Goal: Task Accomplishment & Management: Complete application form

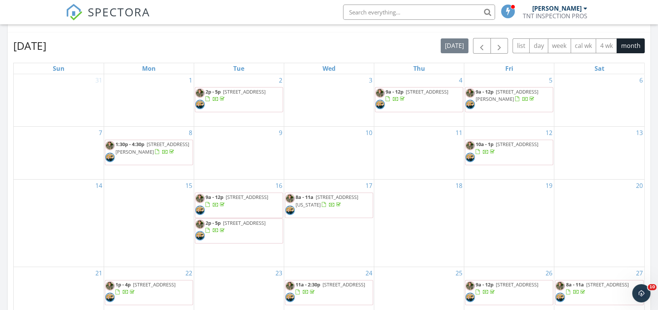
scroll to position [449, 0]
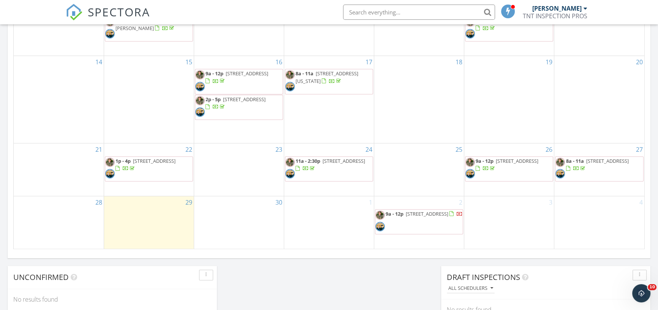
click at [526, 220] on div "3" at bounding box center [509, 222] width 90 height 52
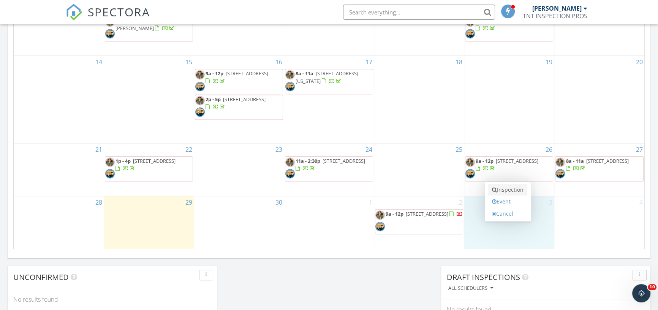
click at [513, 190] on link "Inspection" at bounding box center [507, 189] width 39 height 12
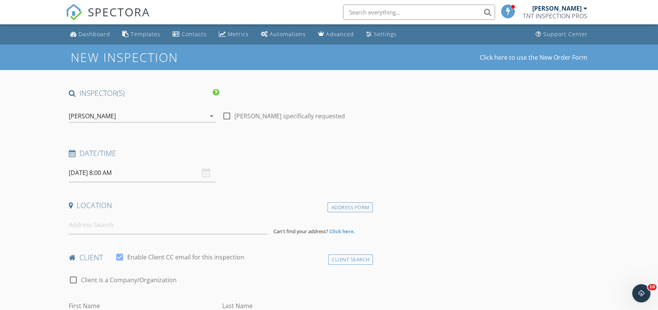
click at [162, 113] on div "[PERSON_NAME]" at bounding box center [137, 116] width 137 height 12
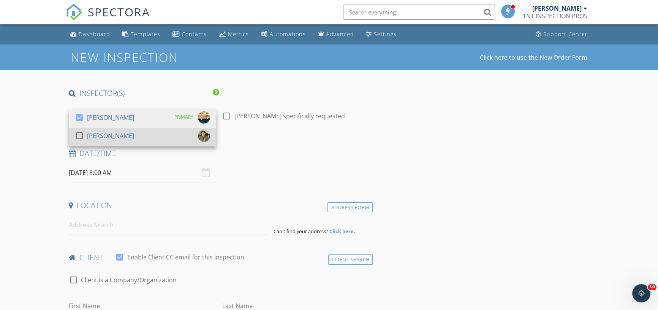
click at [156, 131] on div "check_box_outline_blank Brian Treat" at bounding box center [142, 137] width 135 height 15
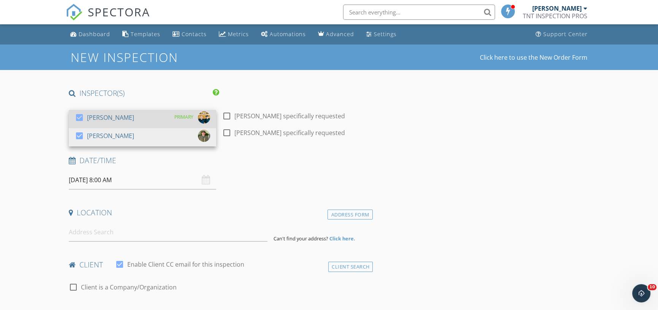
click at [152, 117] on div "check_box Christopher Treat PRIMARY" at bounding box center [142, 118] width 135 height 15
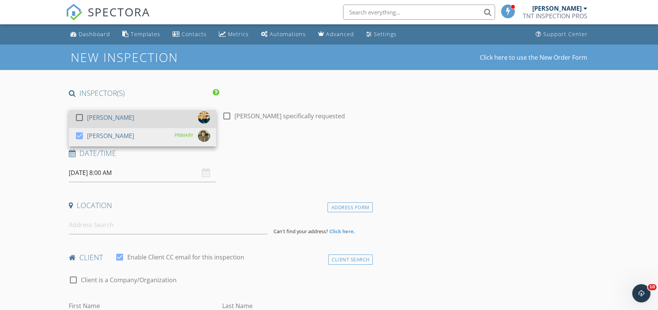
click at [152, 117] on div "check_box_outline_blank Christopher Treat" at bounding box center [142, 118] width 135 height 15
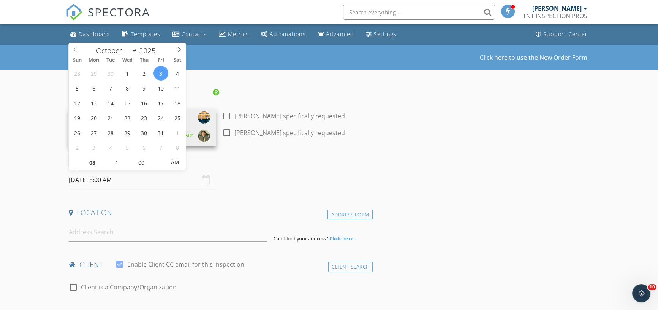
click at [122, 180] on input "10/03/2025 8:00 AM" at bounding box center [142, 180] width 147 height 19
type input "09"
type input "10/03/2025 9:00 AM"
click at [113, 158] on span at bounding box center [112, 159] width 5 height 8
type input "10"
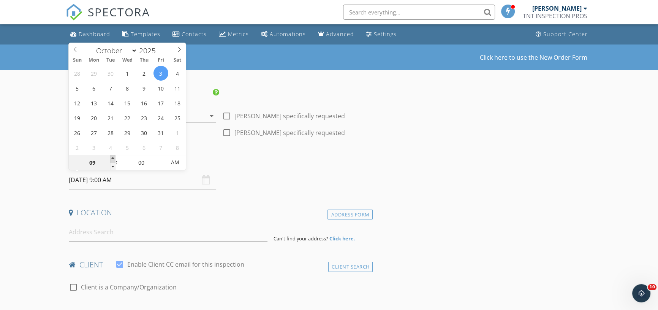
type input "10/03/2025 10:00 AM"
click at [113, 158] on span at bounding box center [112, 159] width 5 height 8
type input "11"
type input "10/03/2025 11:00 AM"
click at [113, 158] on span at bounding box center [112, 159] width 5 height 8
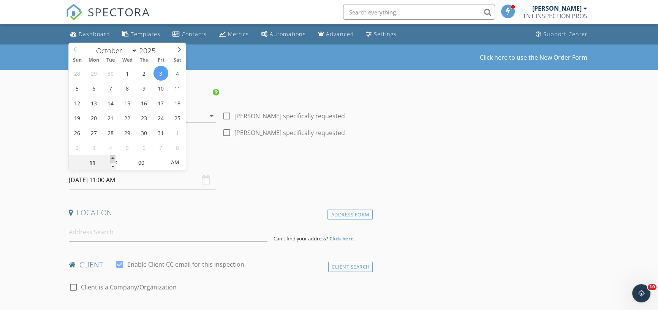
type input "12"
type input "10/03/2025 12:00 PM"
click at [113, 158] on span at bounding box center [112, 159] width 5 height 8
type input "01"
type input "10/03/2025 1:00 PM"
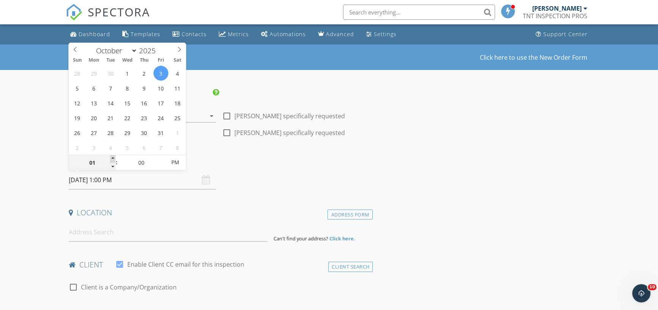
click at [113, 158] on span at bounding box center [112, 159] width 5 height 8
click at [104, 229] on input at bounding box center [168, 232] width 199 height 19
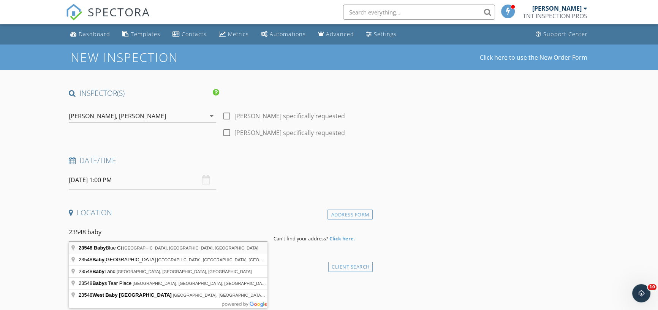
type input "23548 Baby Blue Ct, Wildomar, CA, USA"
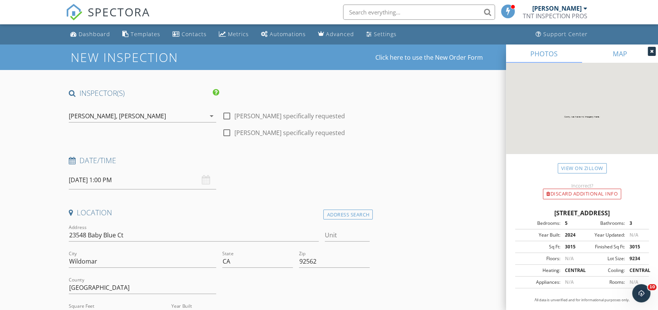
click at [612, 58] on link "MAP" at bounding box center [620, 53] width 76 height 18
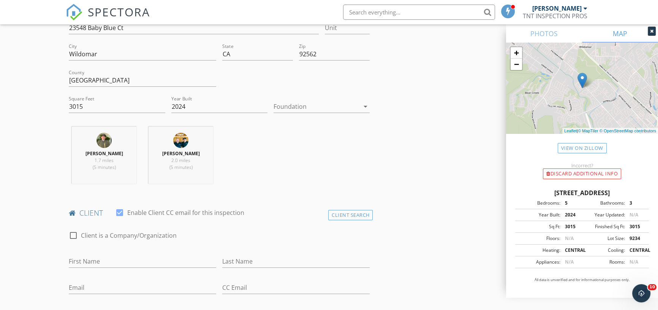
scroll to position [414, 0]
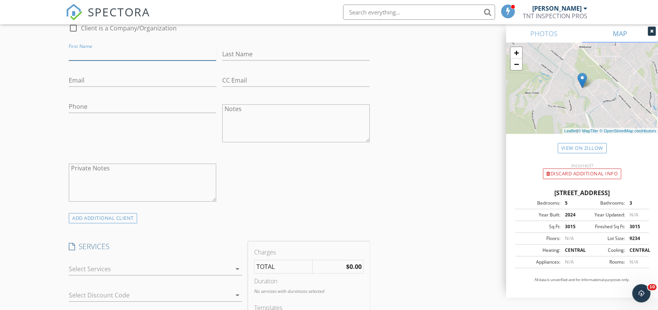
click at [99, 52] on input "First Name" at bounding box center [142, 54] width 147 height 13
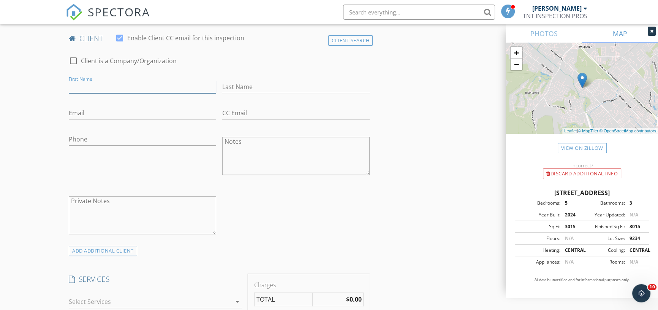
scroll to position [345, 0]
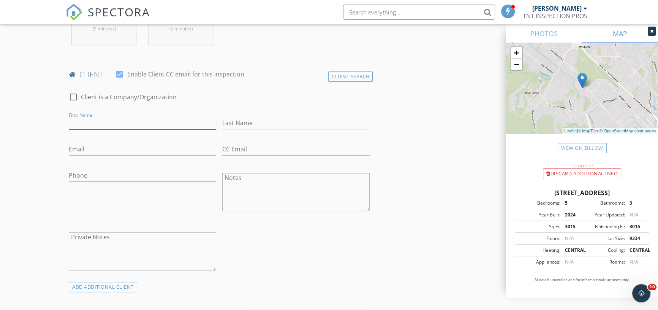
paste input "Tamara and Jose Nunez"
drag, startPoint x: 152, startPoint y: 118, endPoint x: 118, endPoint y: 118, distance: 34.6
click at [118, 118] on input "Tamara and Jose Nunez" at bounding box center [142, 123] width 147 height 13
type input "Tamara and Jose Nunez"
click at [240, 119] on input "Last Name" at bounding box center [295, 123] width 147 height 13
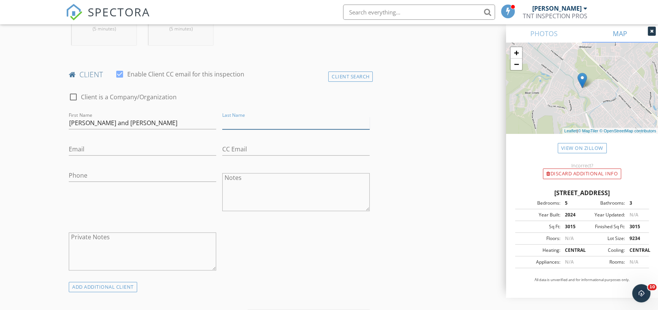
paste input "Nunez"
type input "Nunez"
drag, startPoint x: 179, startPoint y: 122, endPoint x: 125, endPoint y: 120, distance: 54.7
click at [125, 120] on input "Tamara and Jose Nunez" at bounding box center [142, 123] width 147 height 13
type input "Tamara and Jose"
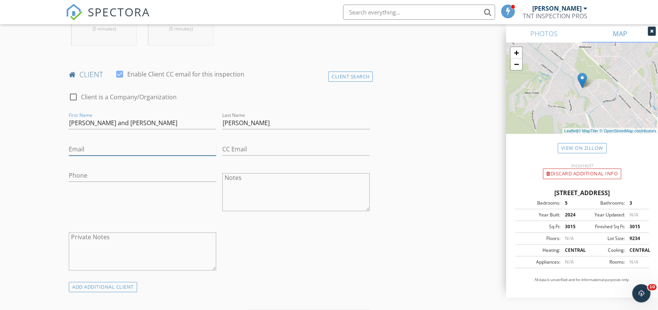
click at [135, 145] on input "Email" at bounding box center [142, 149] width 147 height 13
paste input "Tamara.zdvorak@gmail.com"
type input "Tamara.zdvorak@gmail.com"
click at [103, 120] on input "Tamara and Jose" at bounding box center [142, 123] width 147 height 13
click at [98, 123] on input "Tamara & Jose" at bounding box center [142, 123] width 147 height 13
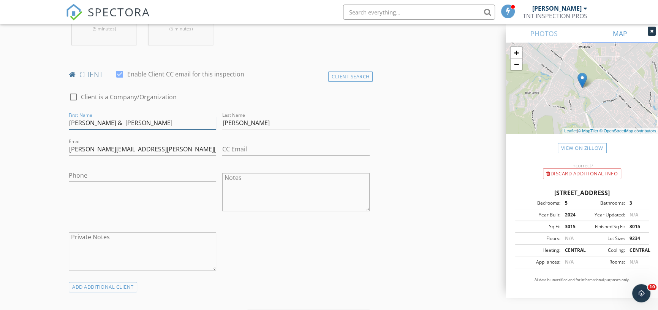
click at [100, 123] on input "Tamara & Jose" at bounding box center [142, 123] width 147 height 13
click at [153, 193] on div "Phone" at bounding box center [142, 192] width 153 height 59
click at [98, 122] on input "Tamara & Jose" at bounding box center [142, 123] width 147 height 13
type input "Tamara & Jose"
click at [187, 216] on div "Phone" at bounding box center [142, 192] width 153 height 59
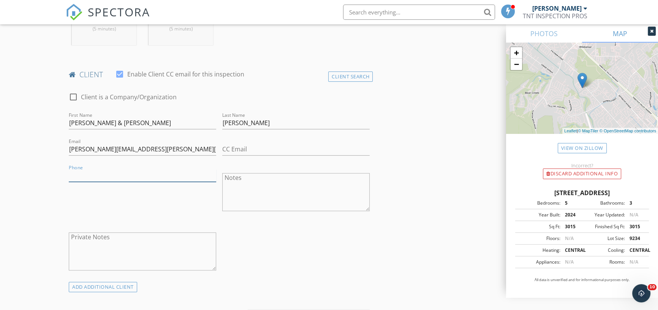
click at [130, 169] on input "Phone" at bounding box center [142, 175] width 147 height 13
paste input "530-902-2800"
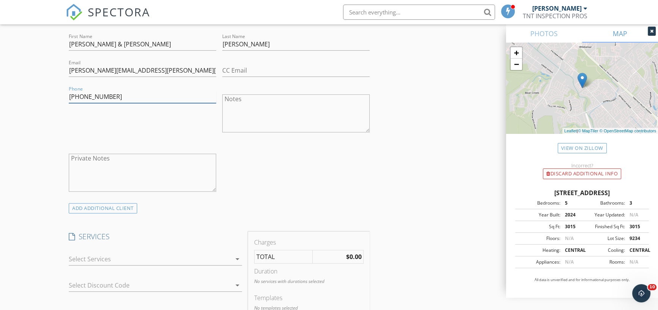
scroll to position [483, 0]
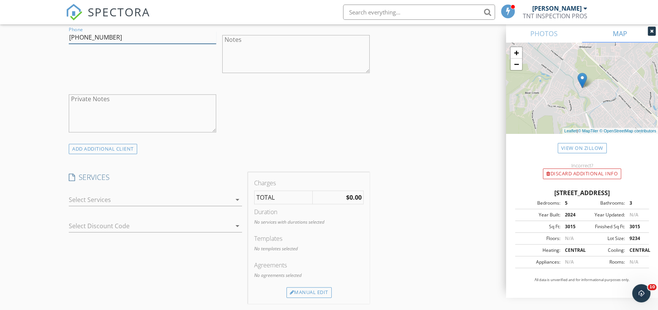
type input "530-902-2800"
click at [143, 195] on div at bounding box center [150, 199] width 162 height 12
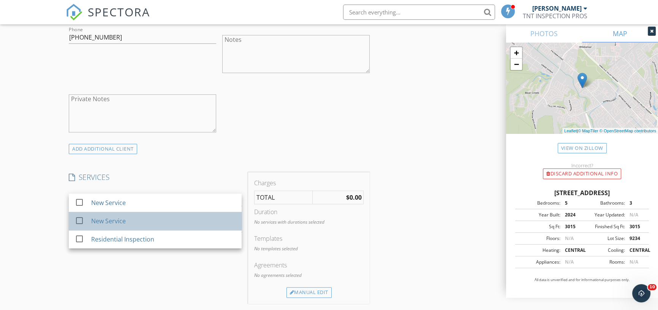
click at [155, 227] on div "New Service" at bounding box center [163, 220] width 144 height 15
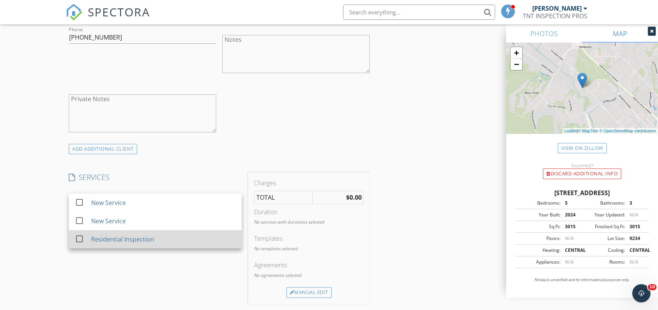
click at [150, 238] on div "Residential Inspection" at bounding box center [122, 238] width 63 height 9
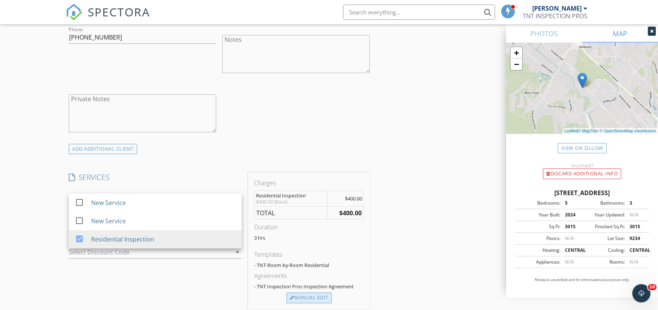
click at [318, 294] on div "Manual Edit" at bounding box center [308, 297] width 45 height 11
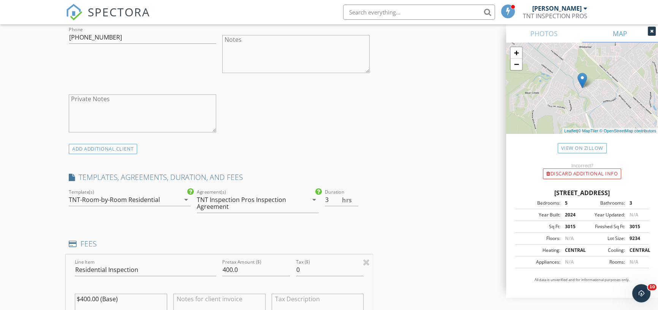
scroll to position [621, 0]
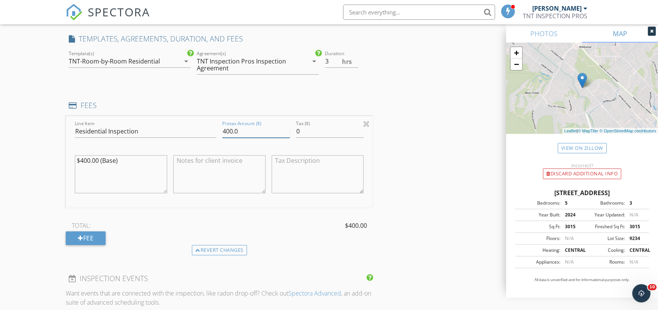
drag, startPoint x: 243, startPoint y: 130, endPoint x: 223, endPoint y: 126, distance: 21.0
click at [223, 126] on input "400.0" at bounding box center [256, 131] width 68 height 13
type input "500.00"
drag, startPoint x: 132, startPoint y: 160, endPoint x: 69, endPoint y: 157, distance: 63.1
click at [69, 157] on div "Line Item Residential Inspection Pretax Amount ($) 500.00 Tax ($) 0 $400.00 (Ba…" at bounding box center [219, 162] width 307 height 92
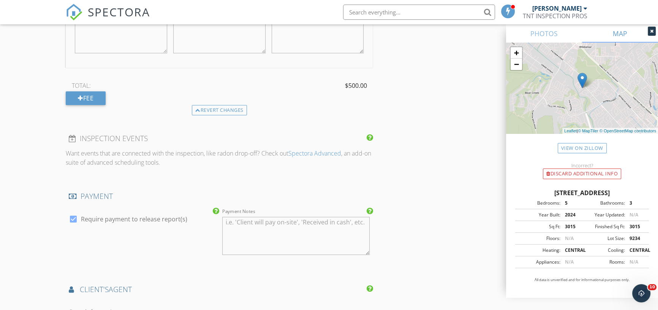
scroll to position [828, 0]
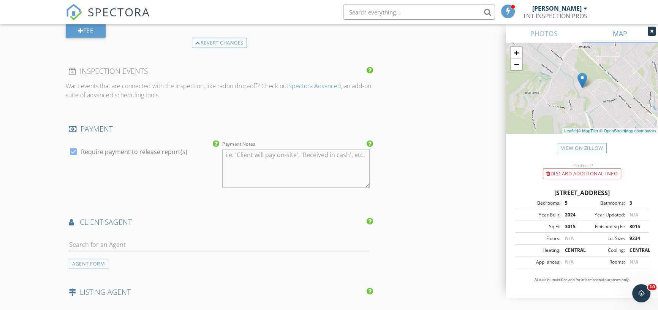
click at [74, 148] on div at bounding box center [73, 151] width 13 height 13
checkbox input "false"
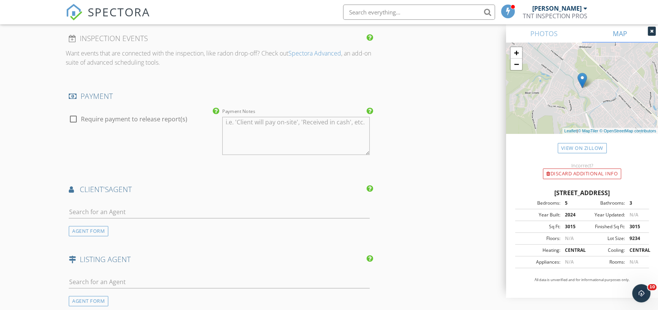
scroll to position [863, 0]
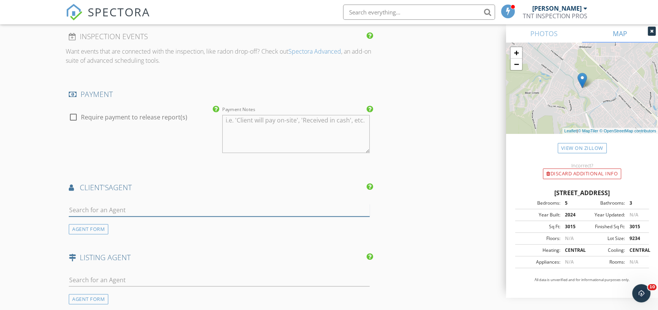
click at [129, 208] on input "text" at bounding box center [219, 210] width 301 height 13
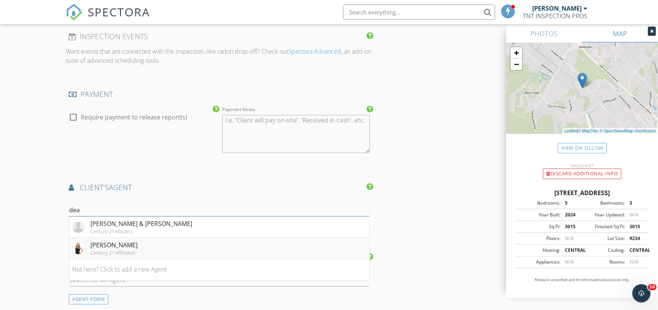
type input "dea"
click at [95, 246] on div "Deanne Stott" at bounding box center [113, 244] width 47 height 9
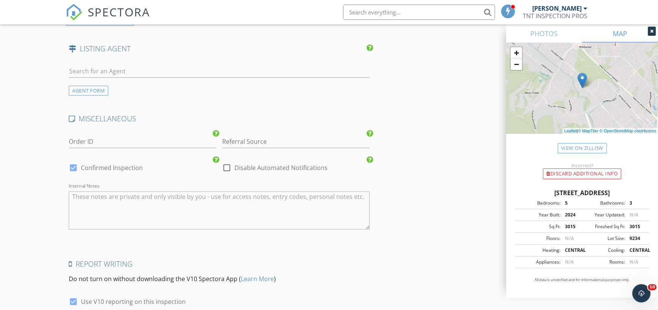
scroll to position [1310, 0]
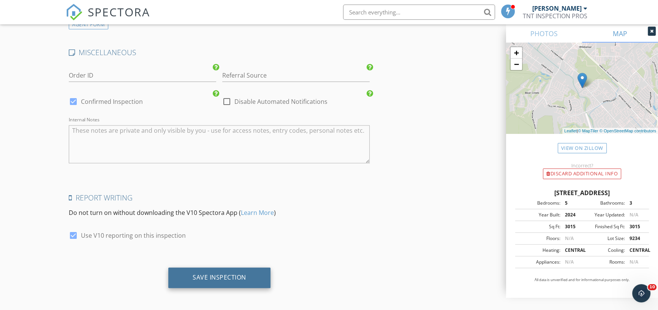
click at [209, 273] on div "Save Inspection" at bounding box center [220, 277] width 54 height 8
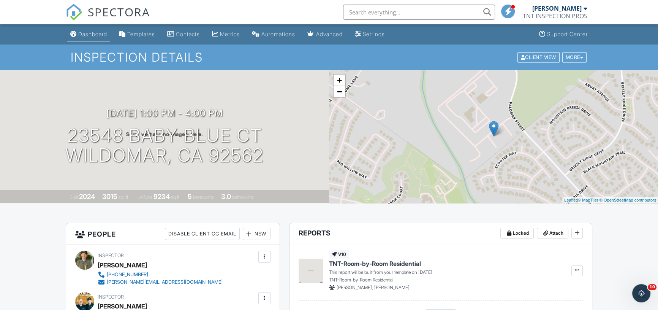
click at [95, 37] on link "Dashboard" at bounding box center [88, 34] width 43 height 14
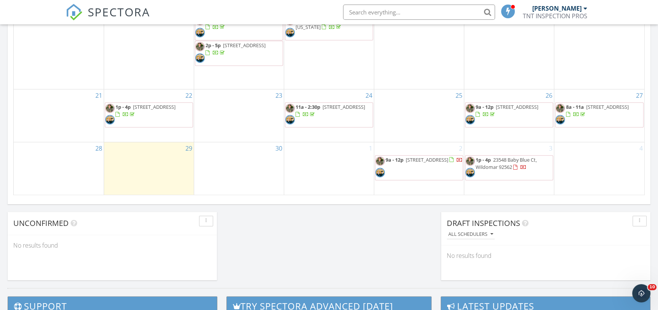
scroll to position [518, 0]
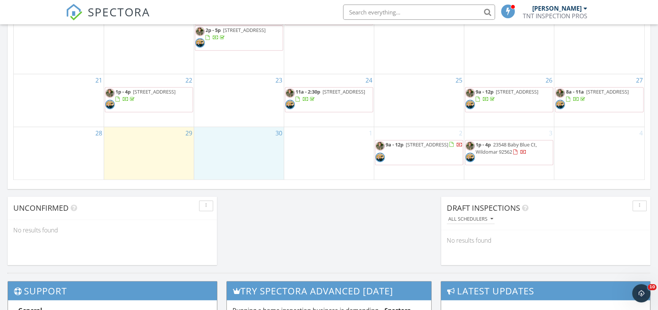
click at [251, 153] on div "30" at bounding box center [239, 153] width 90 height 52
click at [241, 123] on link "Inspection" at bounding box center [237, 123] width 39 height 12
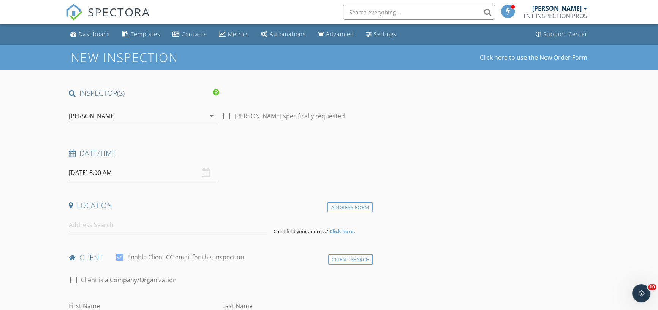
click at [122, 122] on div "[PERSON_NAME] arrow_drop_down" at bounding box center [142, 120] width 147 height 20
click at [123, 118] on div "[PERSON_NAME]" at bounding box center [137, 116] width 137 height 12
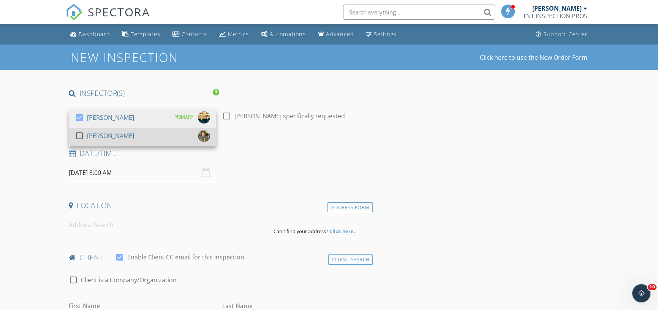
click at [116, 140] on div "[PERSON_NAME]" at bounding box center [110, 136] width 47 height 12
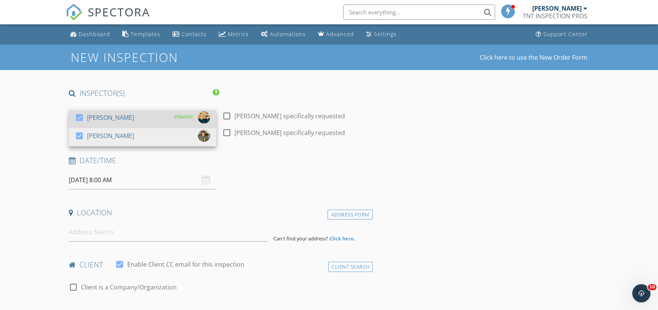
click at [118, 123] on div "check_box [PERSON_NAME]" at bounding box center [104, 118] width 59 height 15
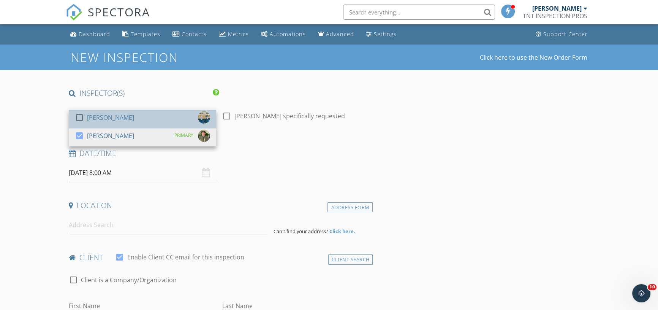
click at [118, 123] on div "check_box_outline_blank [PERSON_NAME]" at bounding box center [104, 118] width 59 height 15
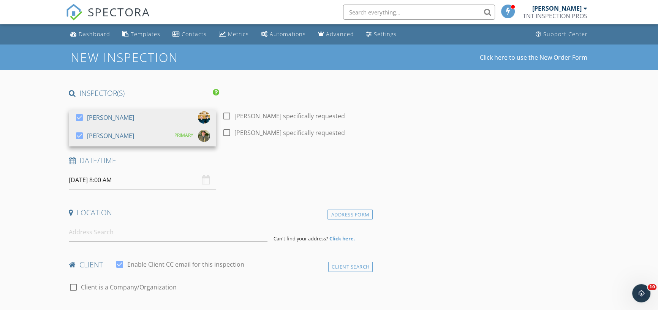
click at [107, 177] on input "09/30/2025 8:00 AM" at bounding box center [142, 180] width 147 height 19
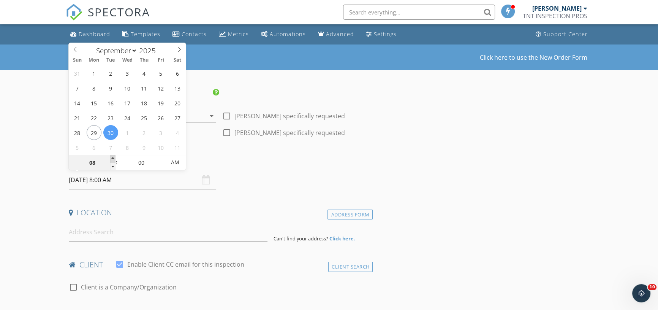
type input "09"
type input "[DATE] 9:00 AM"
click at [114, 158] on span at bounding box center [112, 159] width 5 height 8
click at [110, 231] on input at bounding box center [168, 232] width 199 height 19
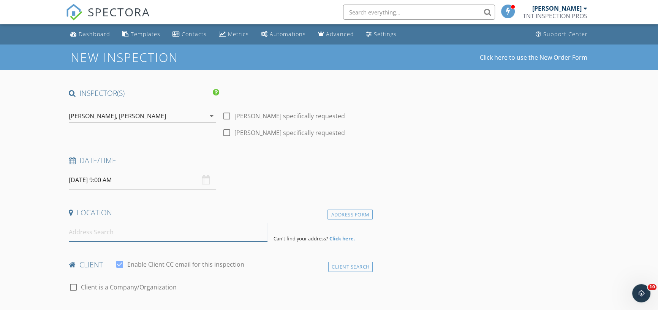
click at [100, 235] on input at bounding box center [168, 232] width 199 height 19
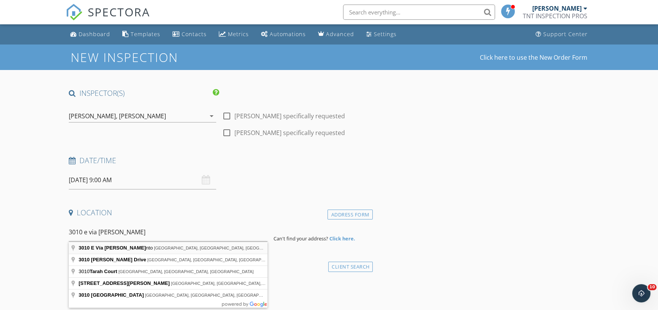
type input "3010 E Vía Taranto, Anaheim, CA, USA"
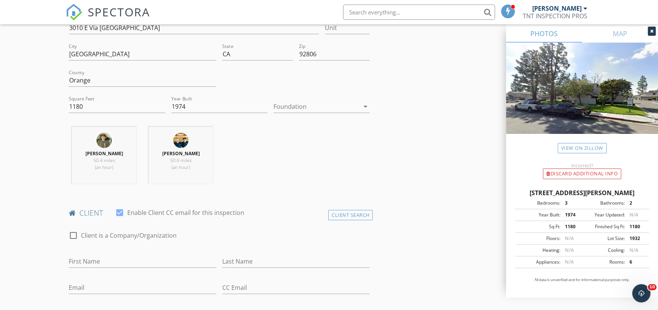
scroll to position [311, 0]
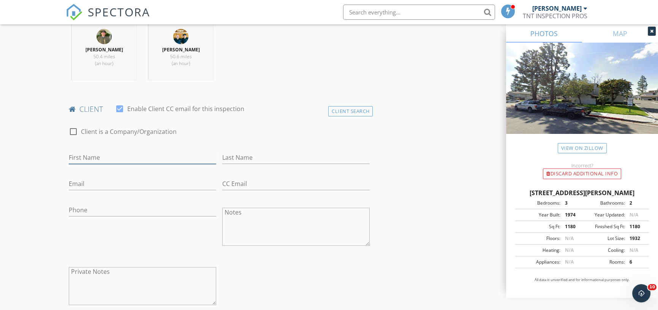
click at [95, 158] on input "First Name" at bounding box center [142, 157] width 147 height 13
type input "Claudia"
type input "Arias"
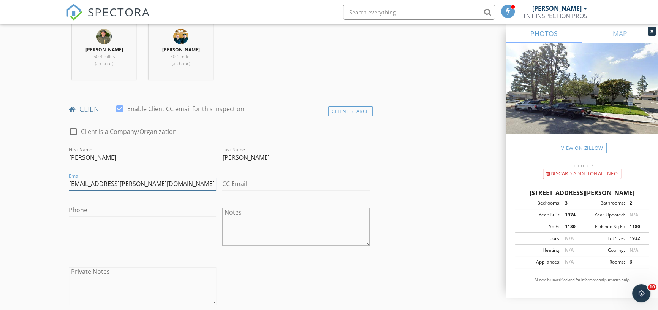
type input "cj.litvinchuk@gmail.com"
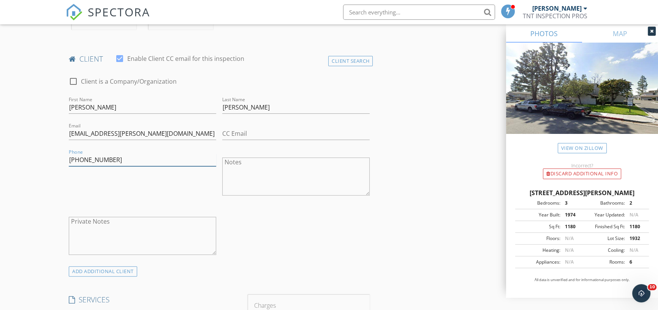
scroll to position [483, 0]
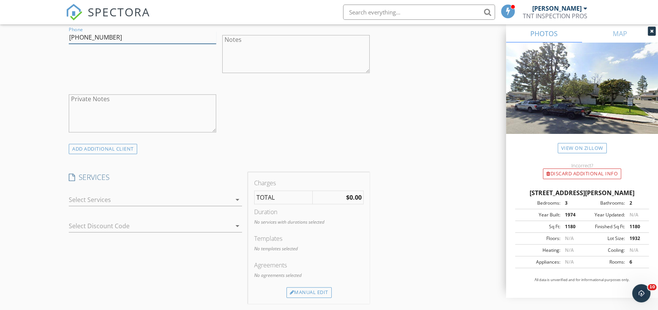
type input "714-947-6778"
click at [150, 204] on div at bounding box center [150, 199] width 162 height 12
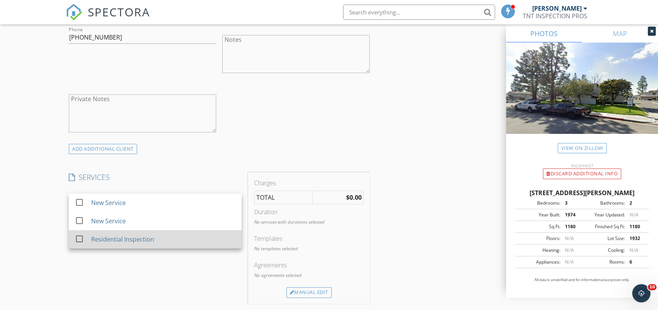
click at [142, 231] on div "Residential Inspection" at bounding box center [163, 238] width 144 height 15
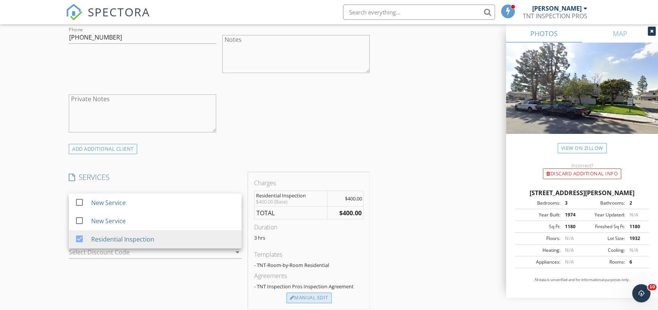
click at [296, 292] on div "Manual Edit" at bounding box center [308, 297] width 45 height 11
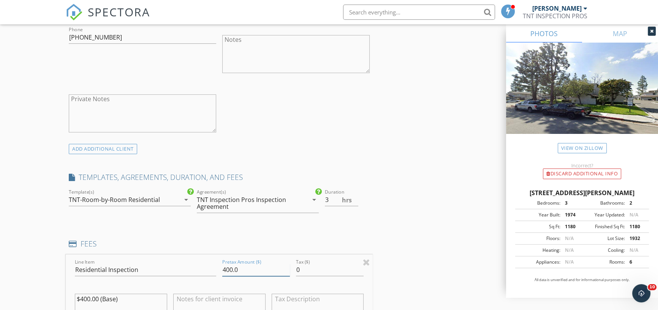
drag, startPoint x: 249, startPoint y: 267, endPoint x: 216, endPoint y: 268, distance: 32.3
click at [216, 268] on div "Line Item Residential Inspection Pretax Amount ($) 400.0 Tax ($) 0 $400.00 (Bas…" at bounding box center [219, 300] width 307 height 92
type input "450.00"
drag, startPoint x: 145, startPoint y: 296, endPoint x: 85, endPoint y: 297, distance: 59.3
click at [85, 297] on textarea "$400.00 (Base)" at bounding box center [121, 312] width 92 height 38
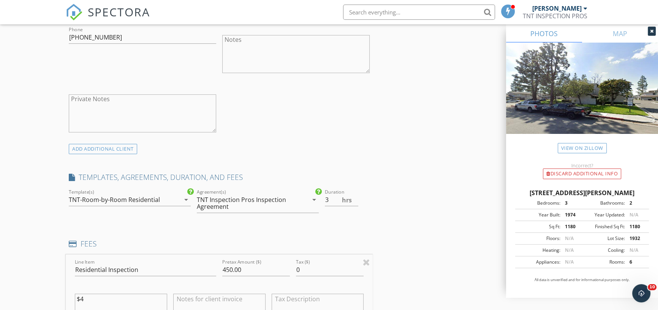
type textarea "$"
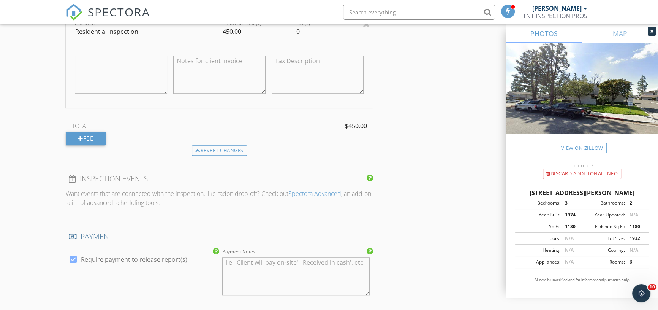
scroll to position [725, 0]
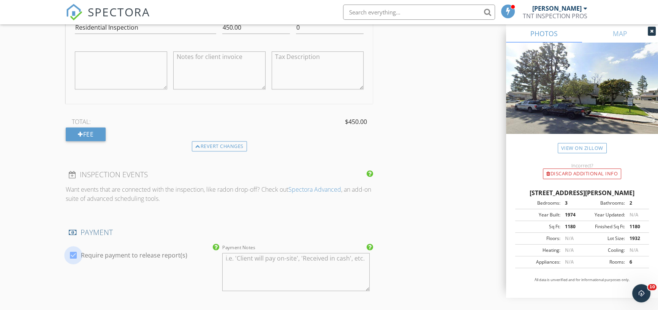
click at [71, 252] on div at bounding box center [73, 254] width 13 height 13
checkbox input "false"
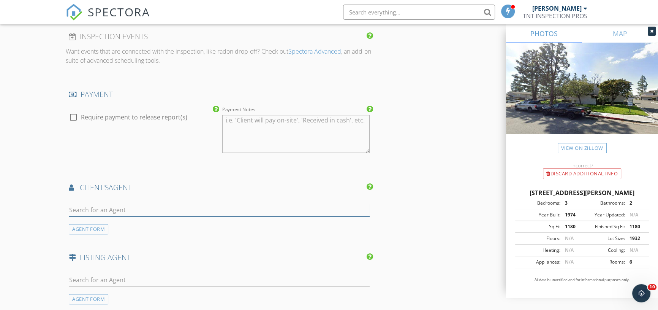
click at [96, 211] on input "text" at bounding box center [219, 210] width 301 height 13
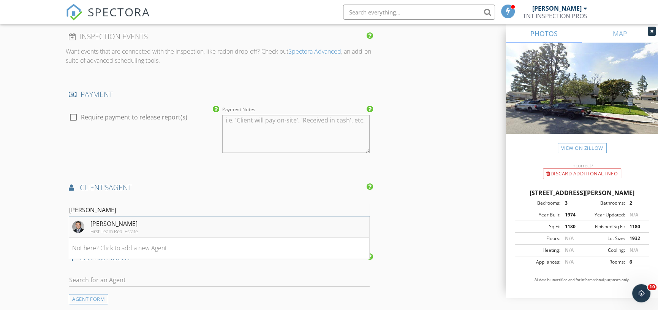
type input "marce"
click at [96, 219] on div "[PERSON_NAME]" at bounding box center [113, 223] width 47 height 9
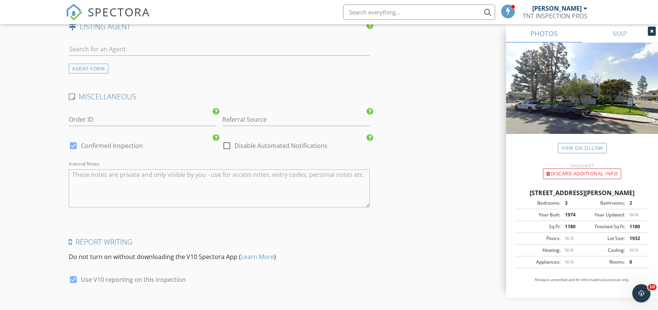
scroll to position [1310, 0]
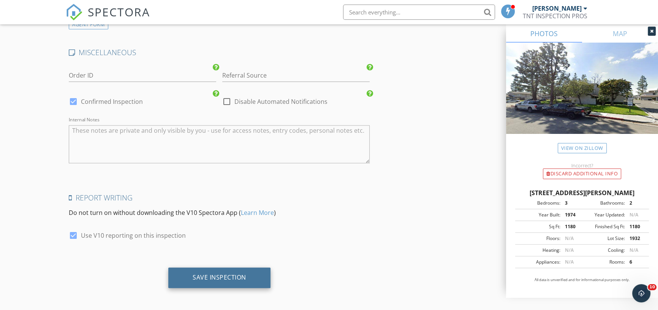
click at [217, 273] on div "Save Inspection" at bounding box center [220, 277] width 54 height 8
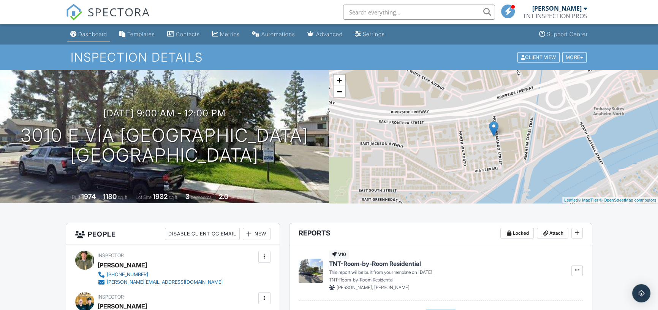
click at [94, 34] on div "Dashboard" at bounding box center [92, 34] width 29 height 6
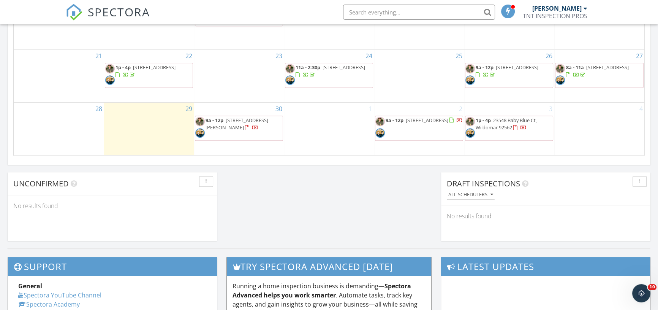
scroll to position [552, 0]
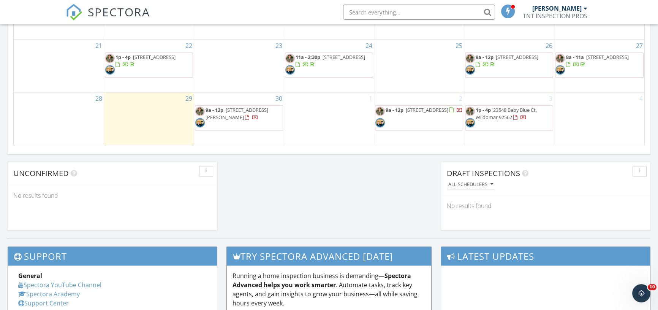
click at [235, 114] on span "[STREET_ADDRESS][PERSON_NAME]" at bounding box center [236, 113] width 63 height 14
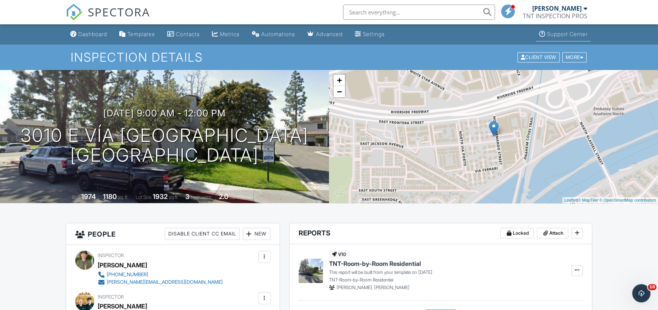
click at [566, 38] on link "Support Center" at bounding box center [563, 34] width 55 height 14
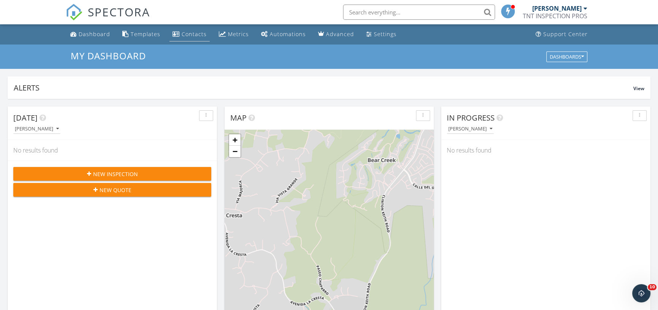
click at [185, 36] on div "Contacts" at bounding box center [194, 33] width 25 height 7
click at [92, 32] on div "Dashboard" at bounding box center [95, 33] width 32 height 7
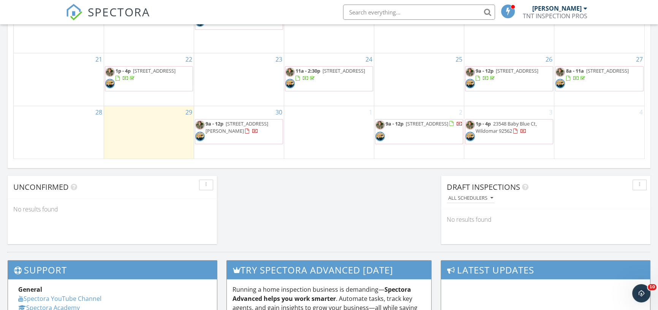
scroll to position [587, 0]
